Goal: Task Accomplishment & Management: Complete application form

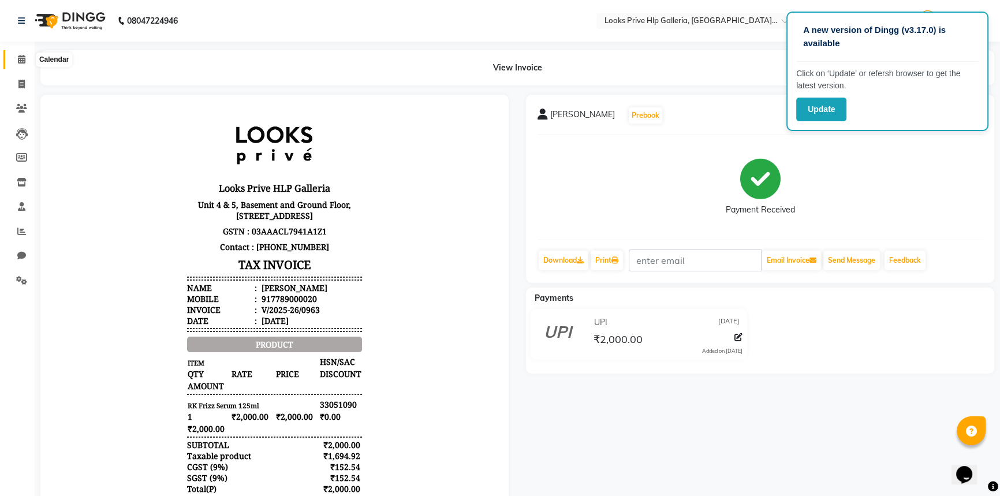
click at [18, 59] on icon at bounding box center [22, 59] width 8 height 9
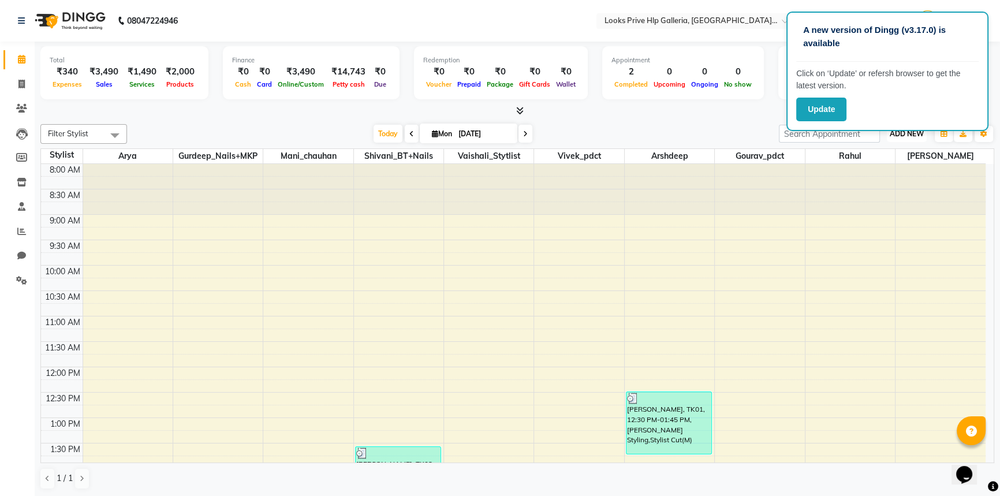
click at [912, 135] on span "ADD NEW" at bounding box center [907, 133] width 34 height 9
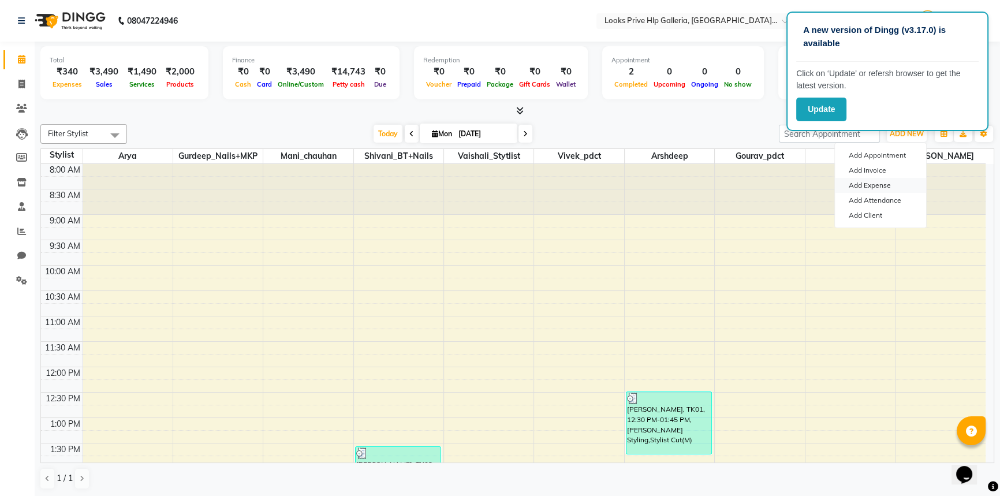
click at [877, 185] on link "Add Expense" at bounding box center [880, 185] width 91 height 15
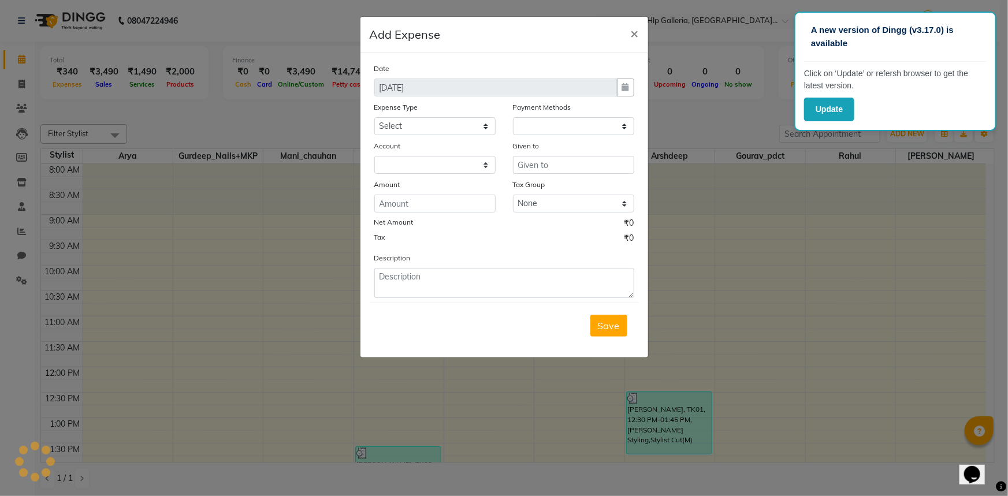
select select "1"
select select "7087"
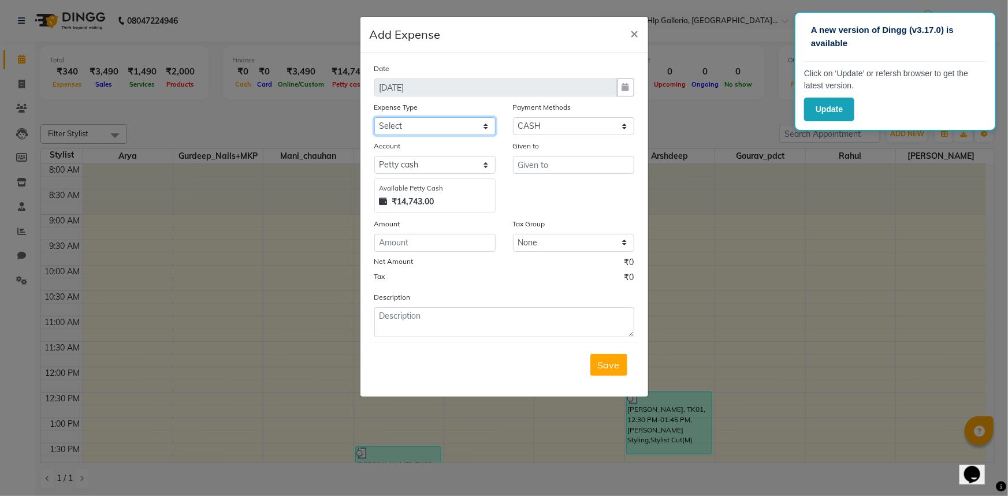
click at [475, 130] on select "Select Bank Deposit Blinkit Cash Handover CLIENT Client ordered food Client Ref…" at bounding box center [434, 126] width 121 height 18
select select "24170"
drag, startPoint x: 468, startPoint y: 121, endPoint x: 464, endPoint y: 125, distance: 6.5
click at [464, 125] on select "Select Bank Deposit Blinkit Cash Handover CLIENT Client ordered food Client Ref…" at bounding box center [434, 126] width 121 height 18
click at [451, 245] on input "number" at bounding box center [434, 243] width 121 height 18
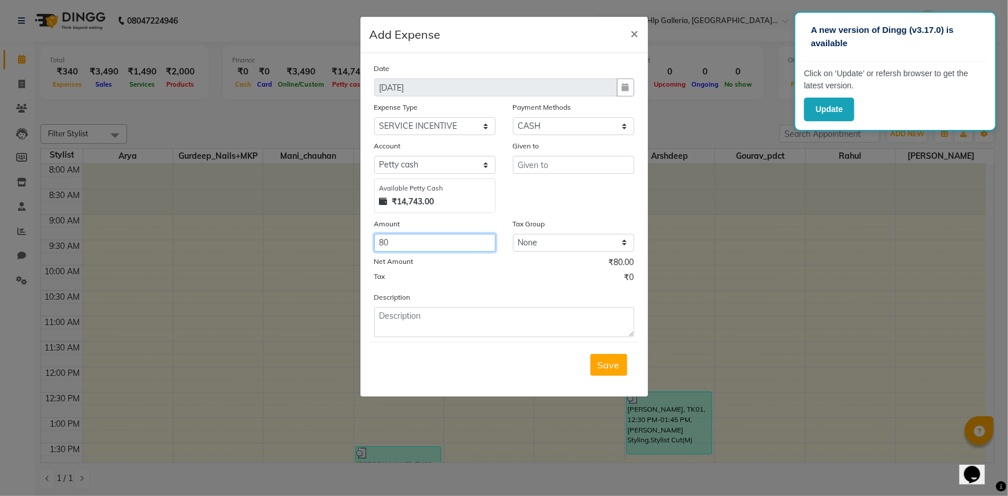
type input "80"
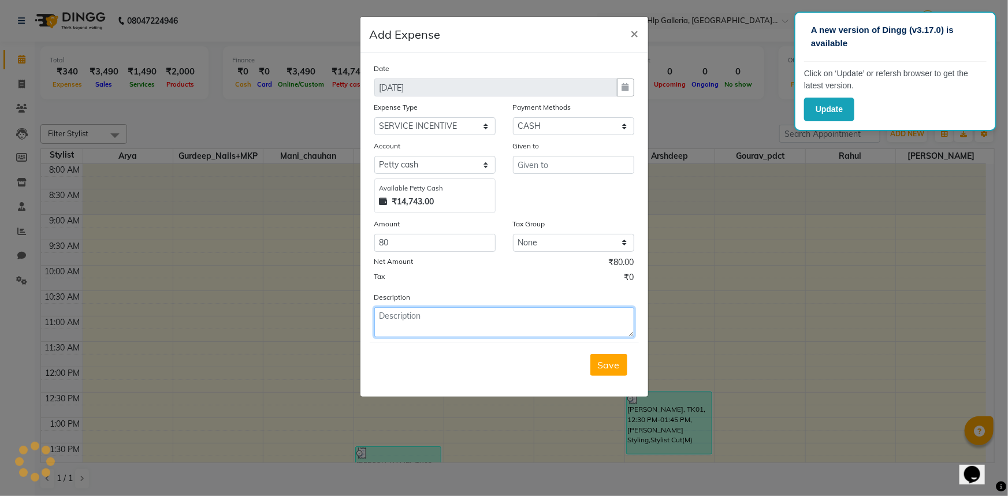
click at [440, 310] on textarea at bounding box center [504, 322] width 260 height 30
type textarea "i"
type textarea "Incentive to rahul"
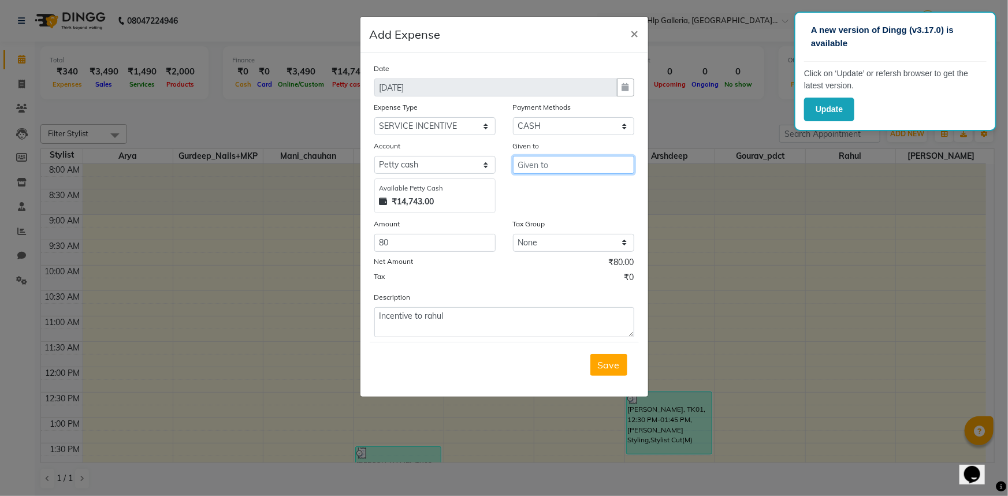
click at [582, 158] on input "text" at bounding box center [573, 165] width 121 height 18
click at [569, 189] on ngb-highlight "Co unter_Sales" at bounding box center [558, 190] width 62 height 12
type input "Counter_Sales"
click at [603, 364] on span "Save" at bounding box center [609, 365] width 22 height 12
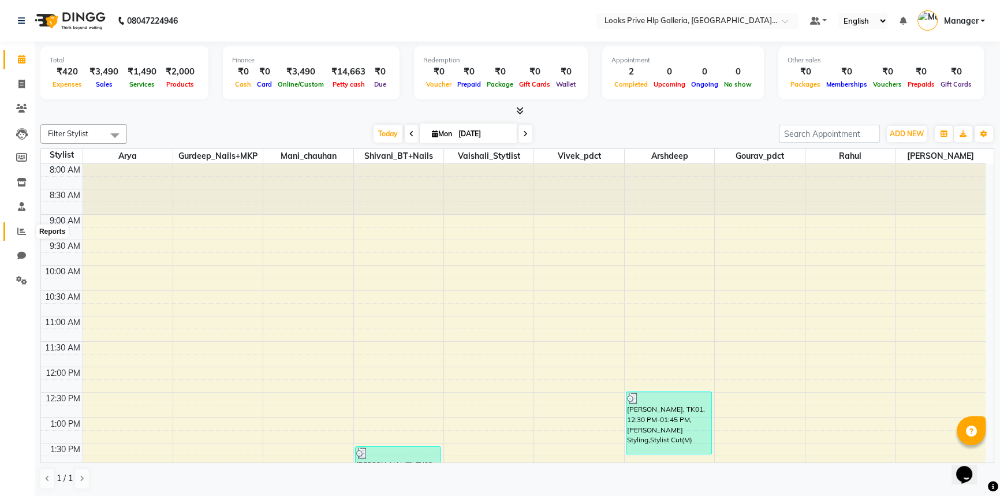
click at [17, 232] on icon at bounding box center [21, 231] width 9 height 9
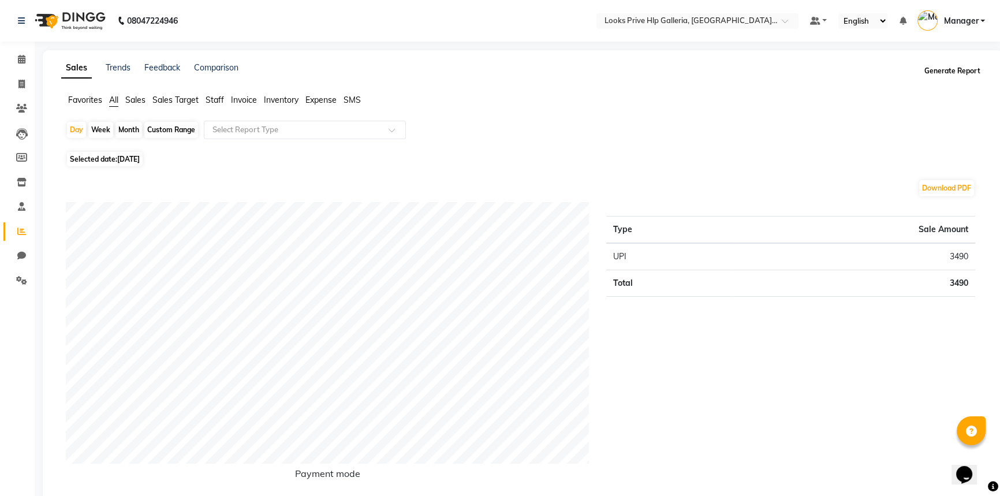
click at [950, 66] on button "Generate Report" at bounding box center [953, 71] width 62 height 16
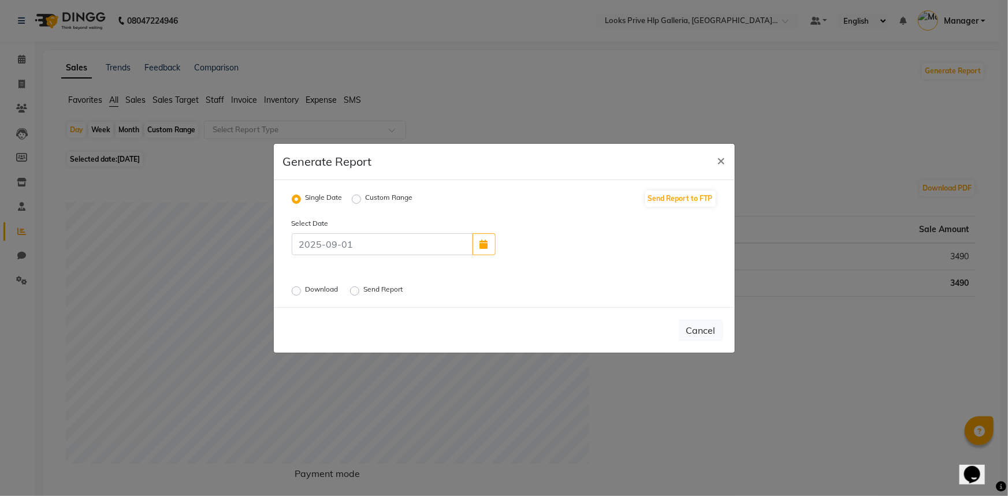
click at [364, 291] on label "Send Report" at bounding box center [385, 291] width 42 height 14
click at [353, 291] on input "Send Report" at bounding box center [356, 290] width 8 height 8
click at [701, 330] on button "Send" at bounding box center [705, 330] width 36 height 21
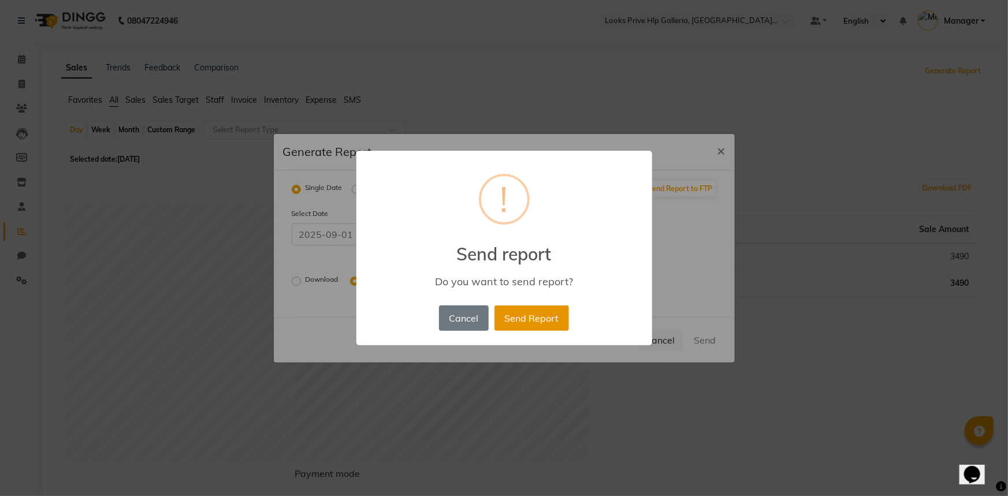
click at [542, 325] on button "Send Report" at bounding box center [531, 318] width 75 height 25
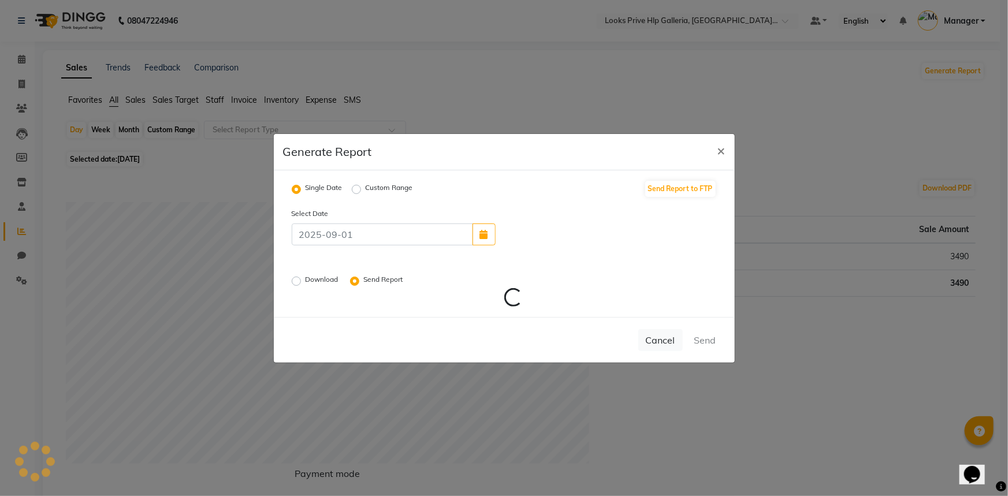
radio input "false"
